Goal: Find specific page/section: Find specific page/section

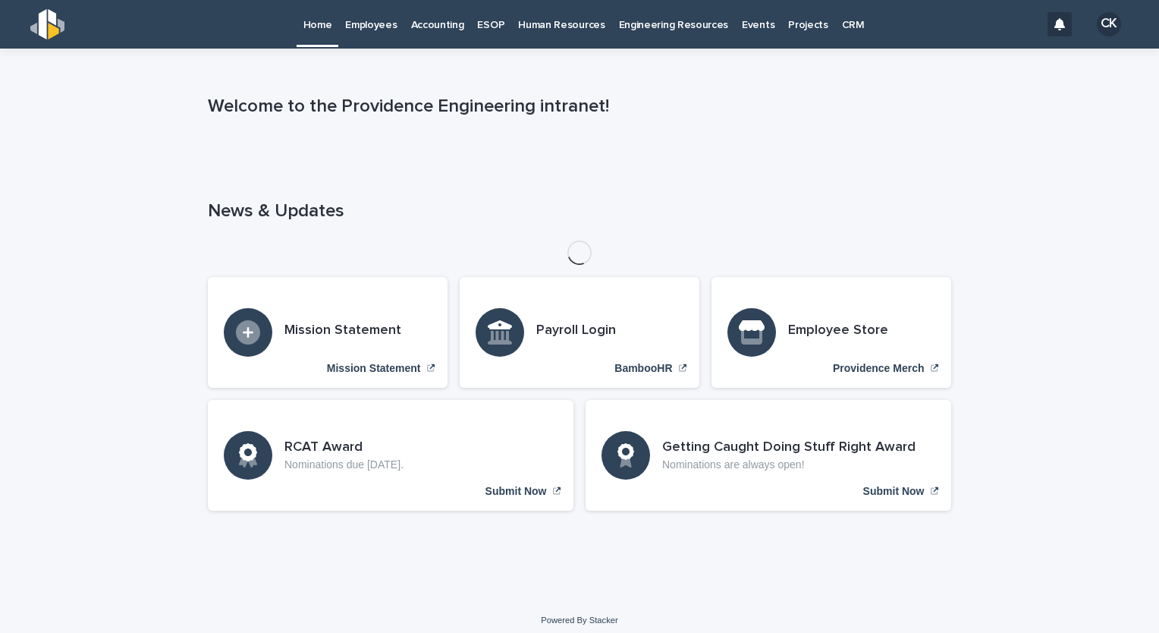
click at [378, 29] on p "Employees" at bounding box center [371, 16] width 52 height 32
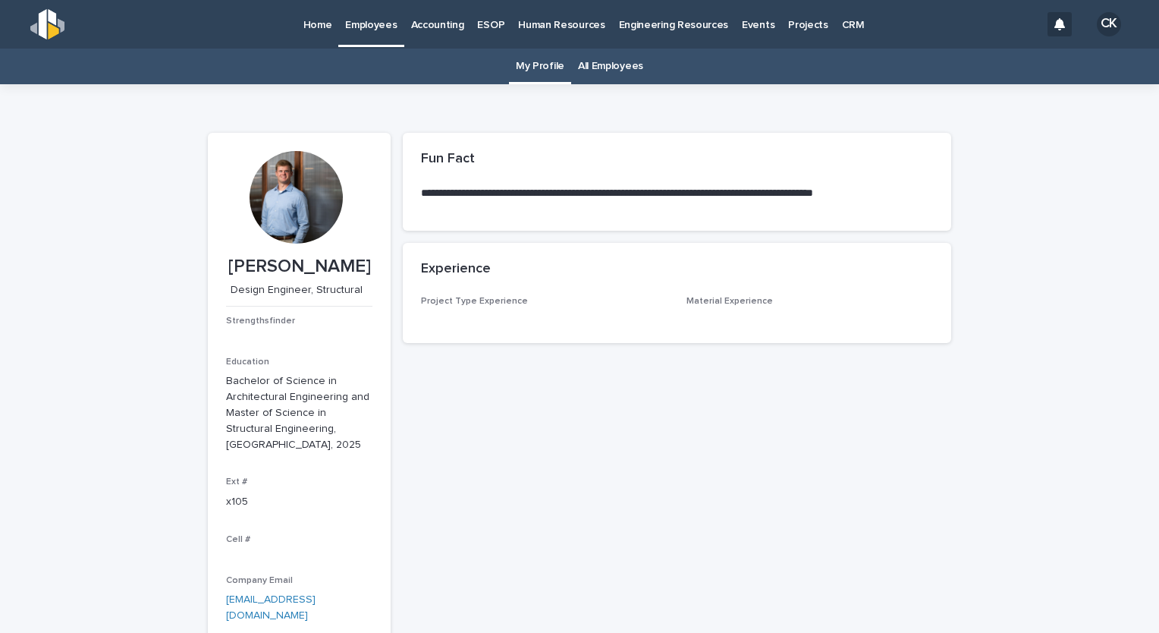
click at [596, 71] on link "All Employees" at bounding box center [610, 67] width 65 height 36
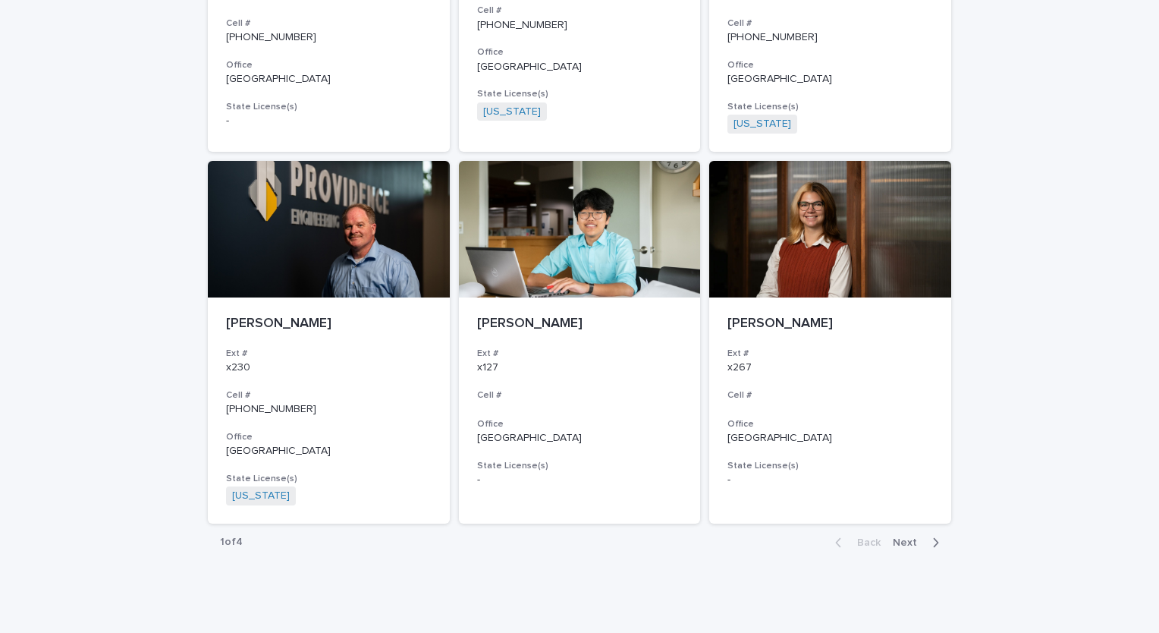
scroll to position [2674, 0]
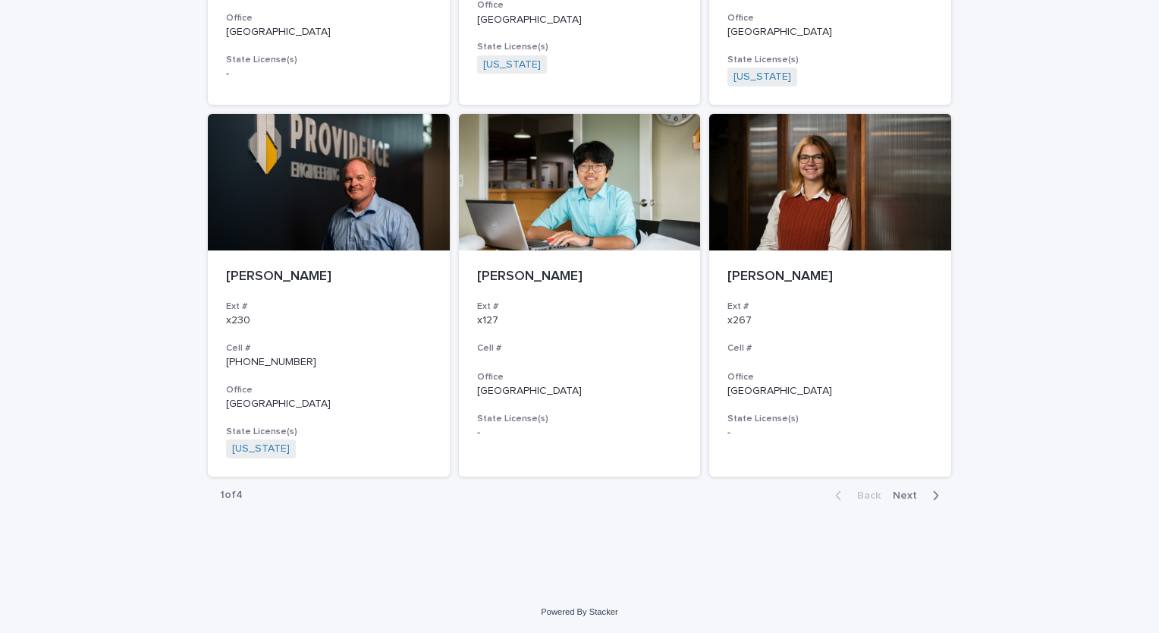
click at [898, 492] on span "Next" at bounding box center [909, 495] width 33 height 11
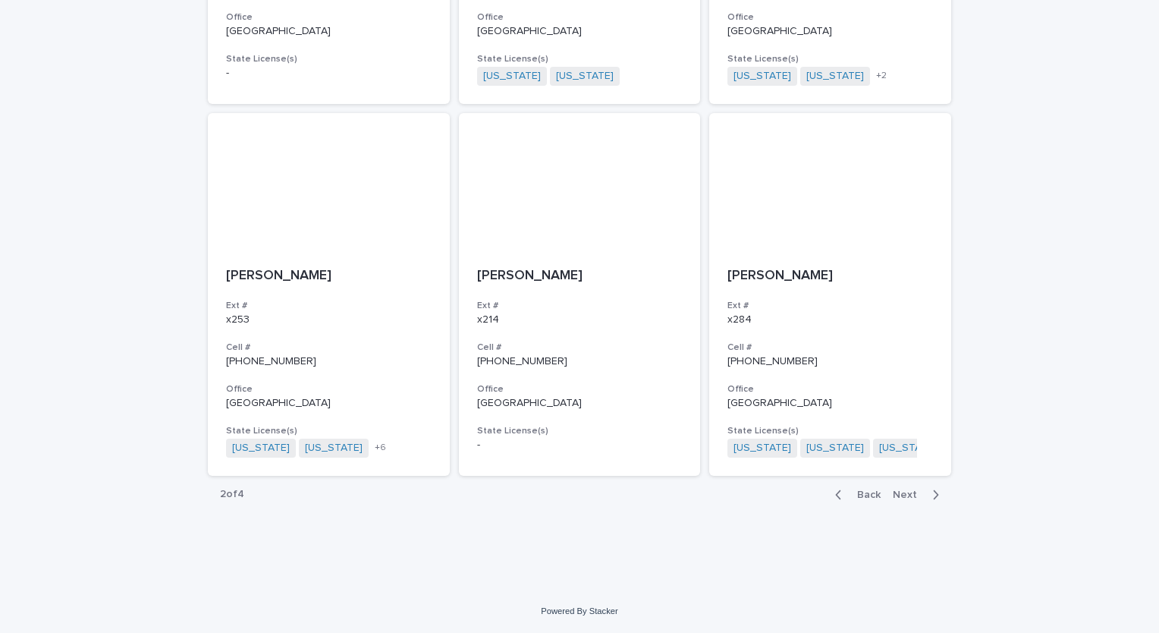
scroll to position [2656, 0]
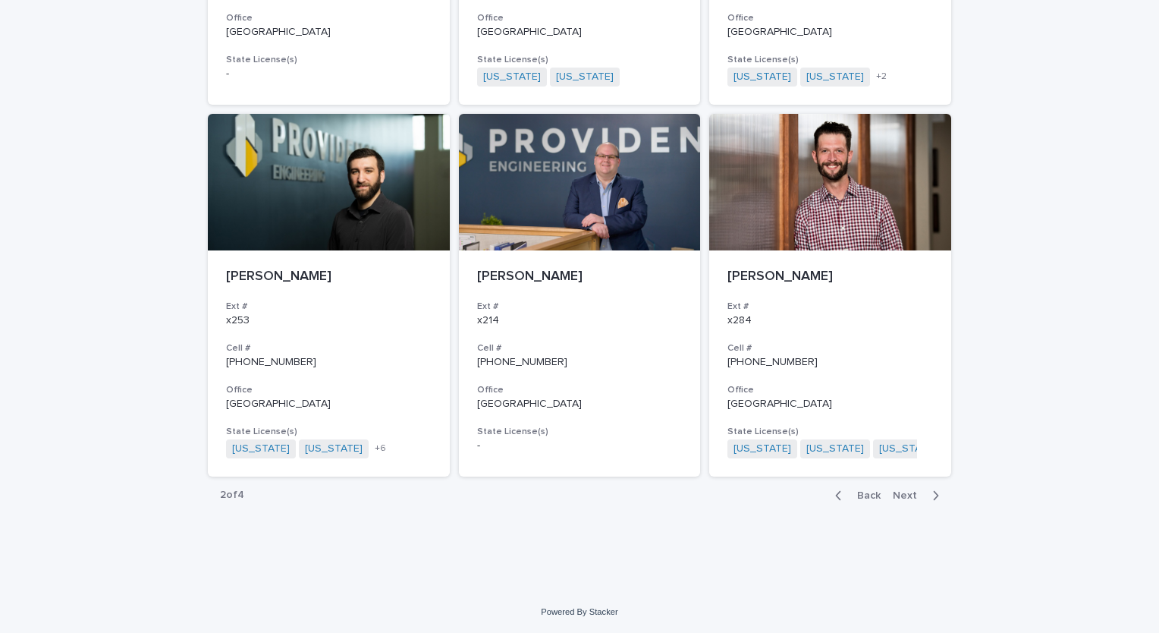
click at [894, 496] on span "Next" at bounding box center [909, 495] width 33 height 11
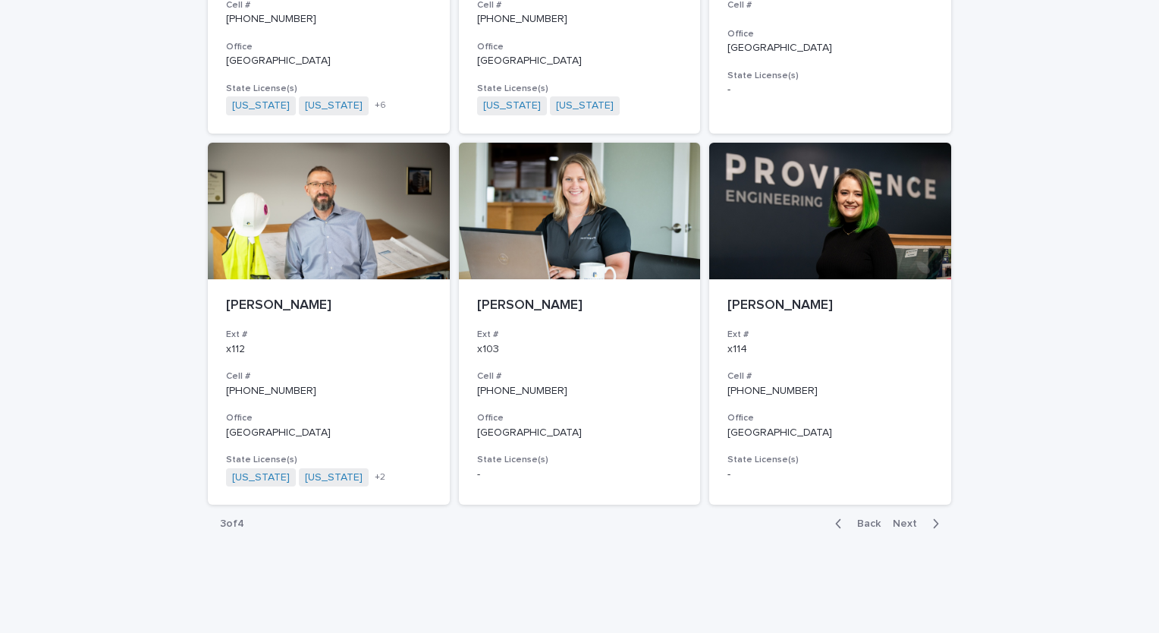
click at [910, 518] on span "Next" at bounding box center [909, 523] width 33 height 11
